Goal: Transaction & Acquisition: Purchase product/service

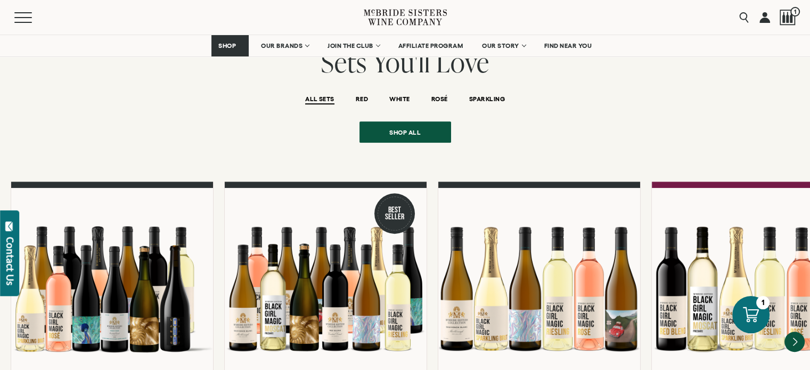
scroll to position [817, 0]
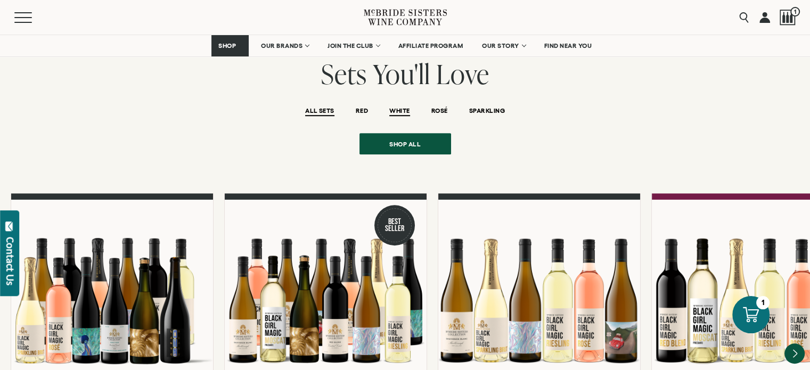
click at [395, 107] on span "WHITE" at bounding box center [399, 111] width 20 height 9
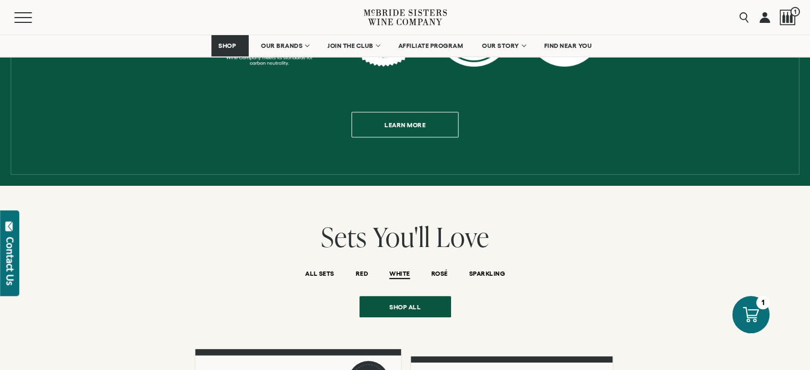
scroll to position [639, 0]
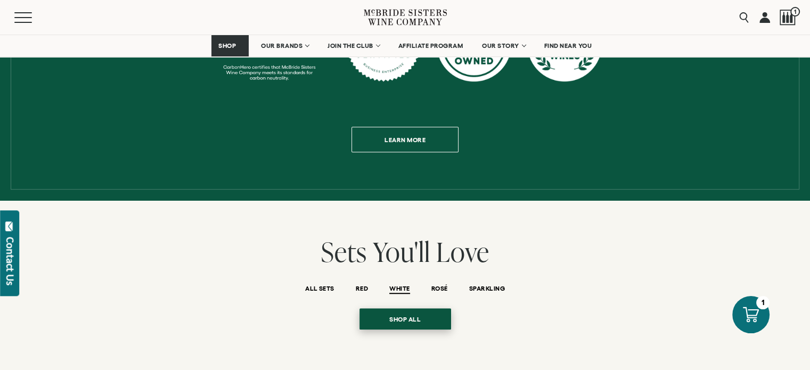
click at [407, 309] on span "Shop all" at bounding box center [405, 319] width 69 height 21
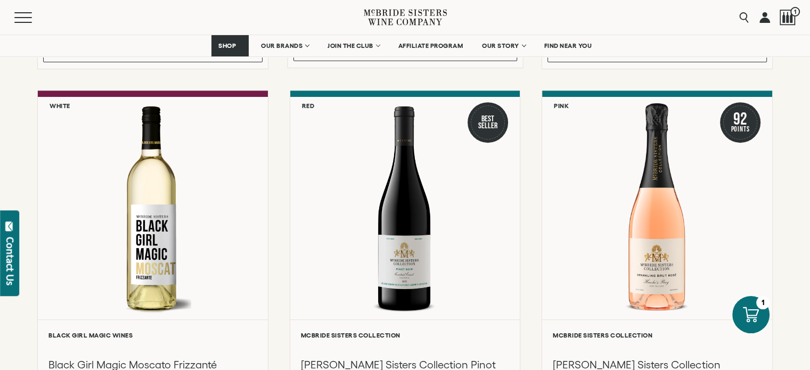
scroll to position [450, 0]
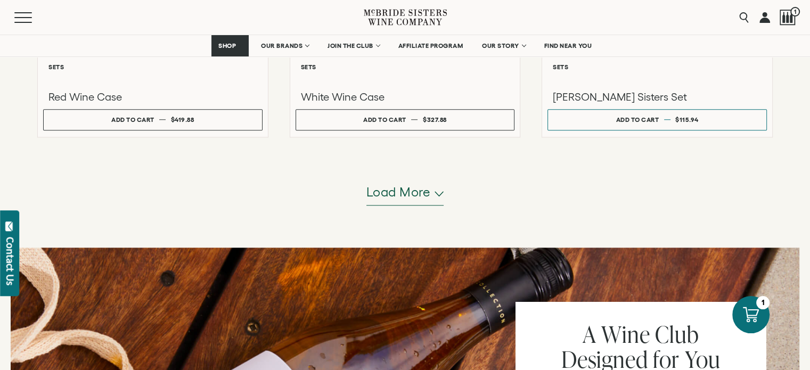
click at [430, 189] on span "Load more" at bounding box center [398, 192] width 64 height 18
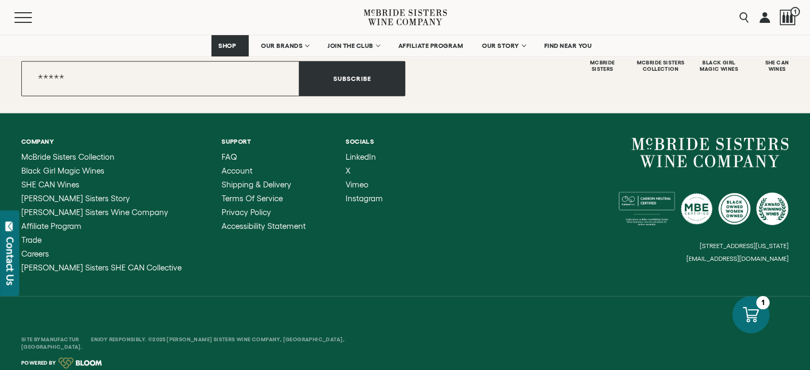
scroll to position [2785, 0]
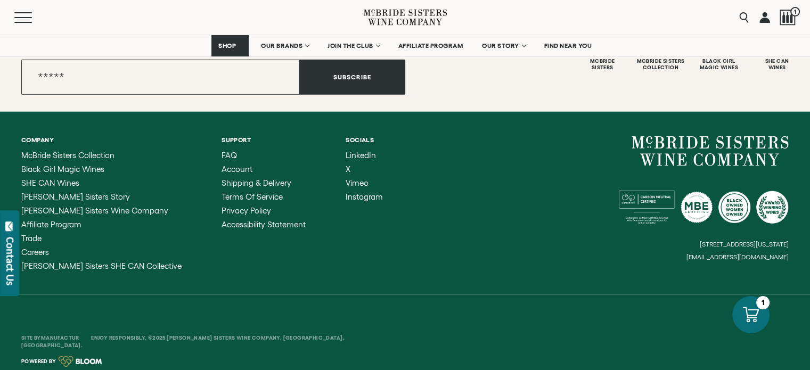
drag, startPoint x: 35, startPoint y: 4, endPoint x: 5, endPoint y: 107, distance: 107.0
click at [5, 107] on div "Join our journey Follow our latest adventures in wine by joining our newsletter…" at bounding box center [405, 48] width 810 height 128
